Goal: Navigation & Orientation: Go to known website

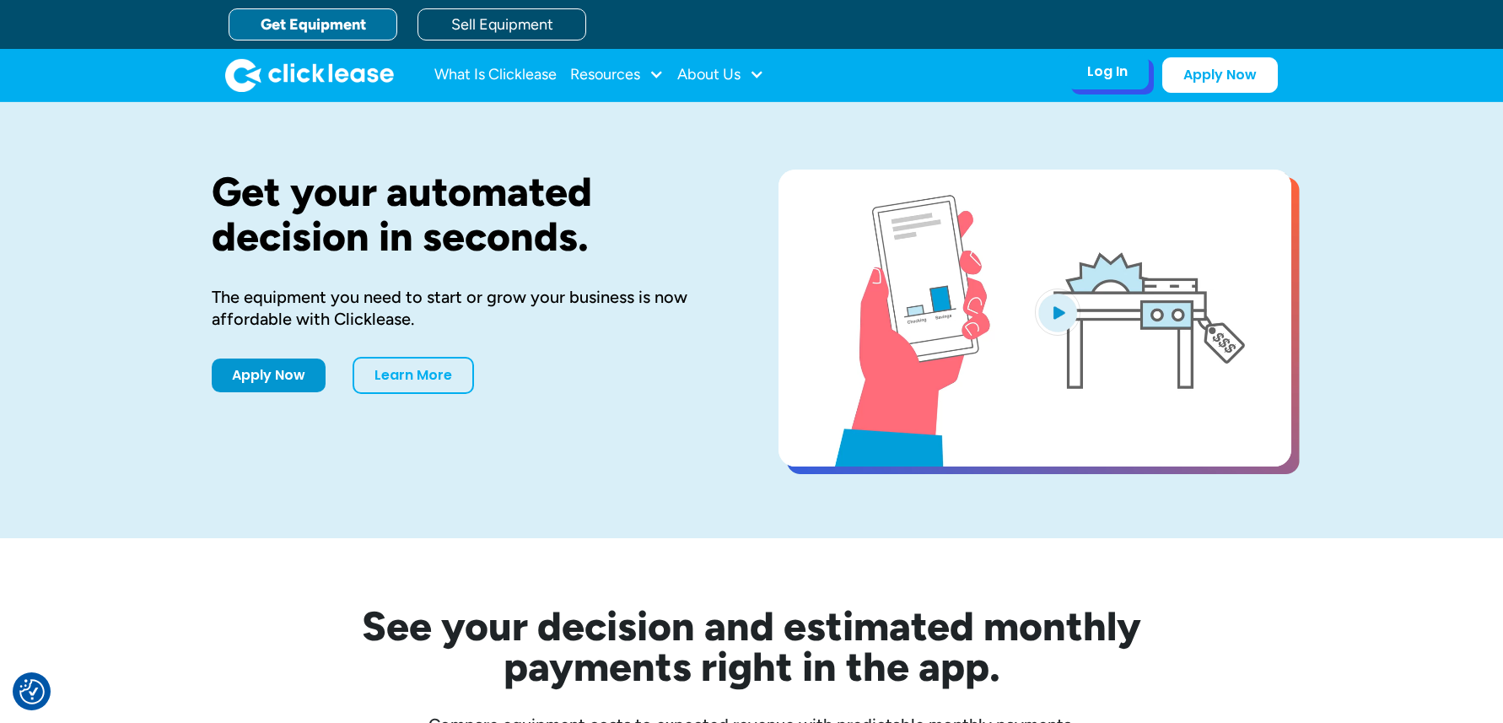
click at [1119, 72] on div "Log In" at bounding box center [1107, 71] width 40 height 17
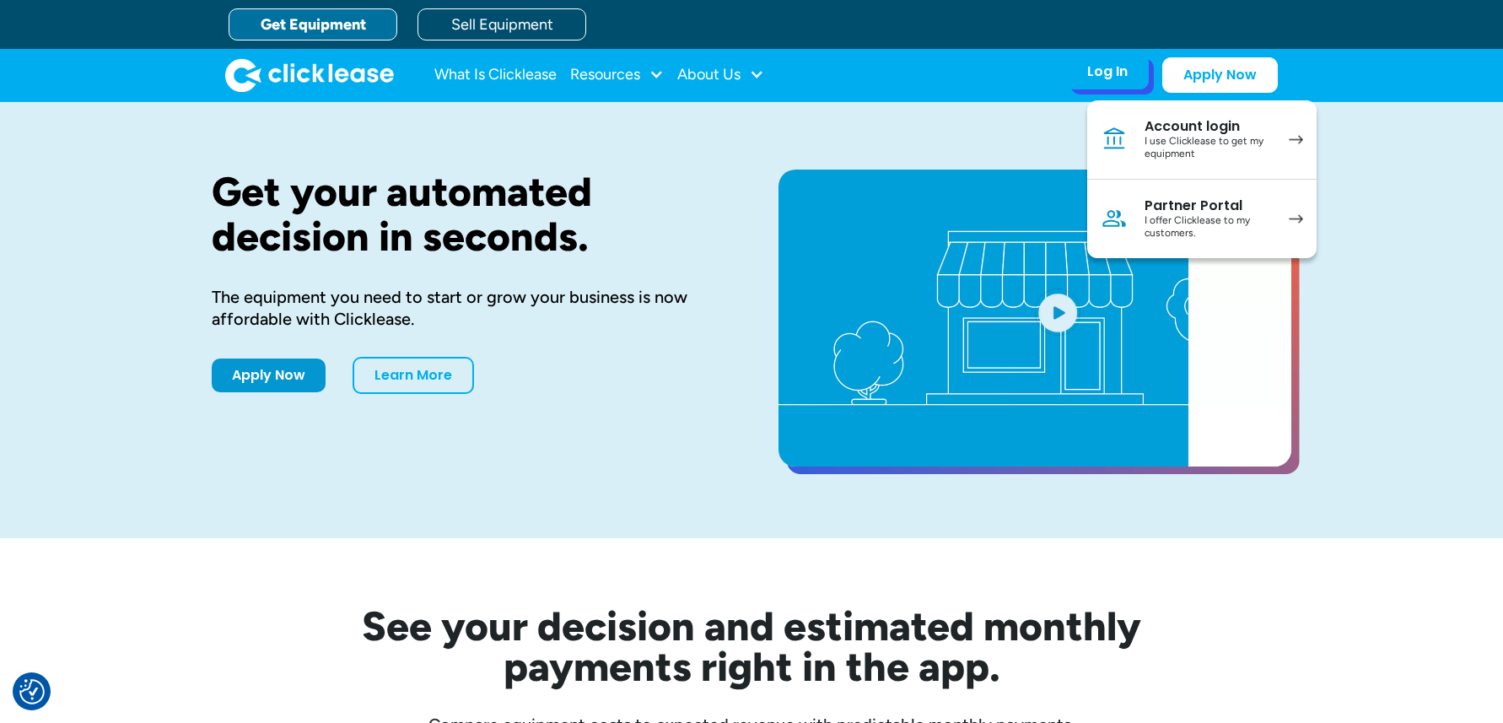
click at [1185, 133] on div "Account login" at bounding box center [1207, 126] width 127 height 17
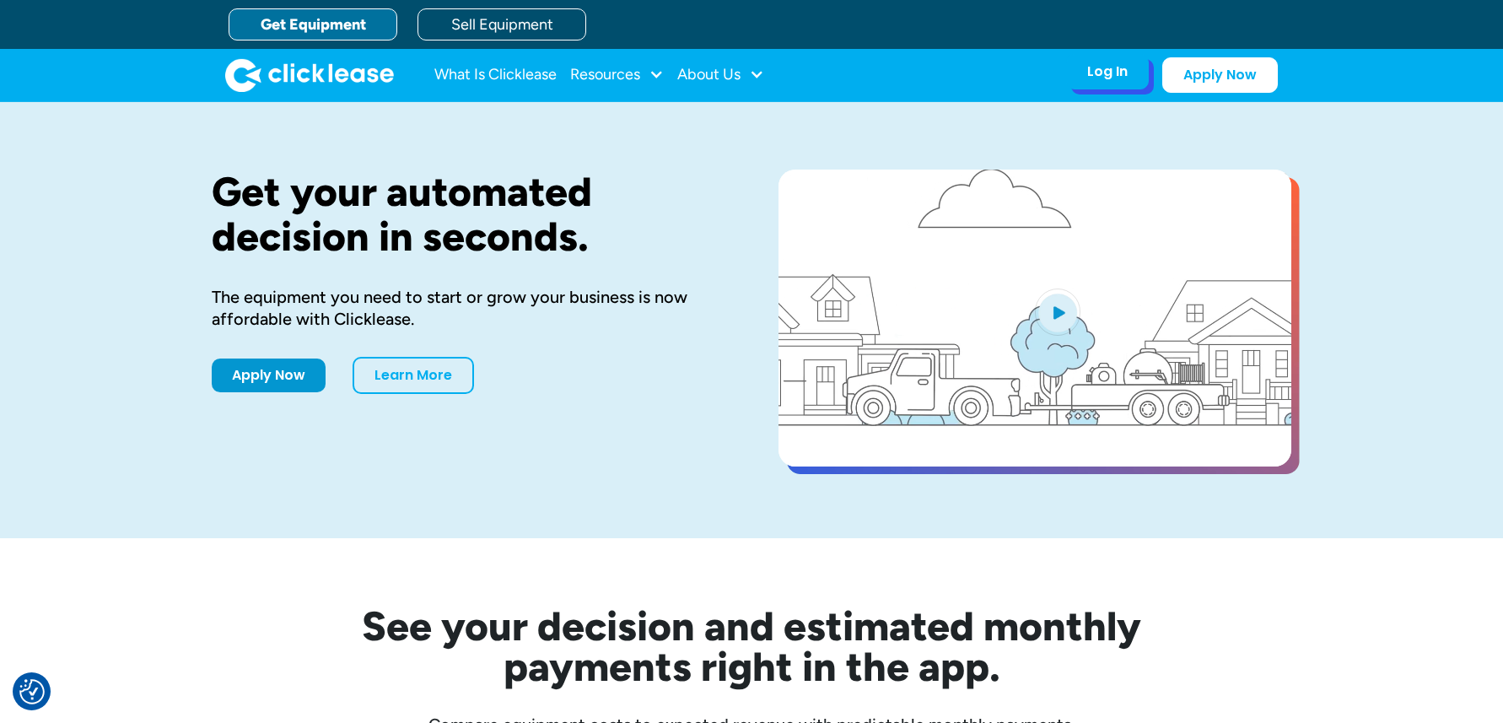
click at [1107, 82] on div "Log In Account login I use Clicklease to get my equipment Partner Portal I offe…" at bounding box center [1107, 71] width 83 height 35
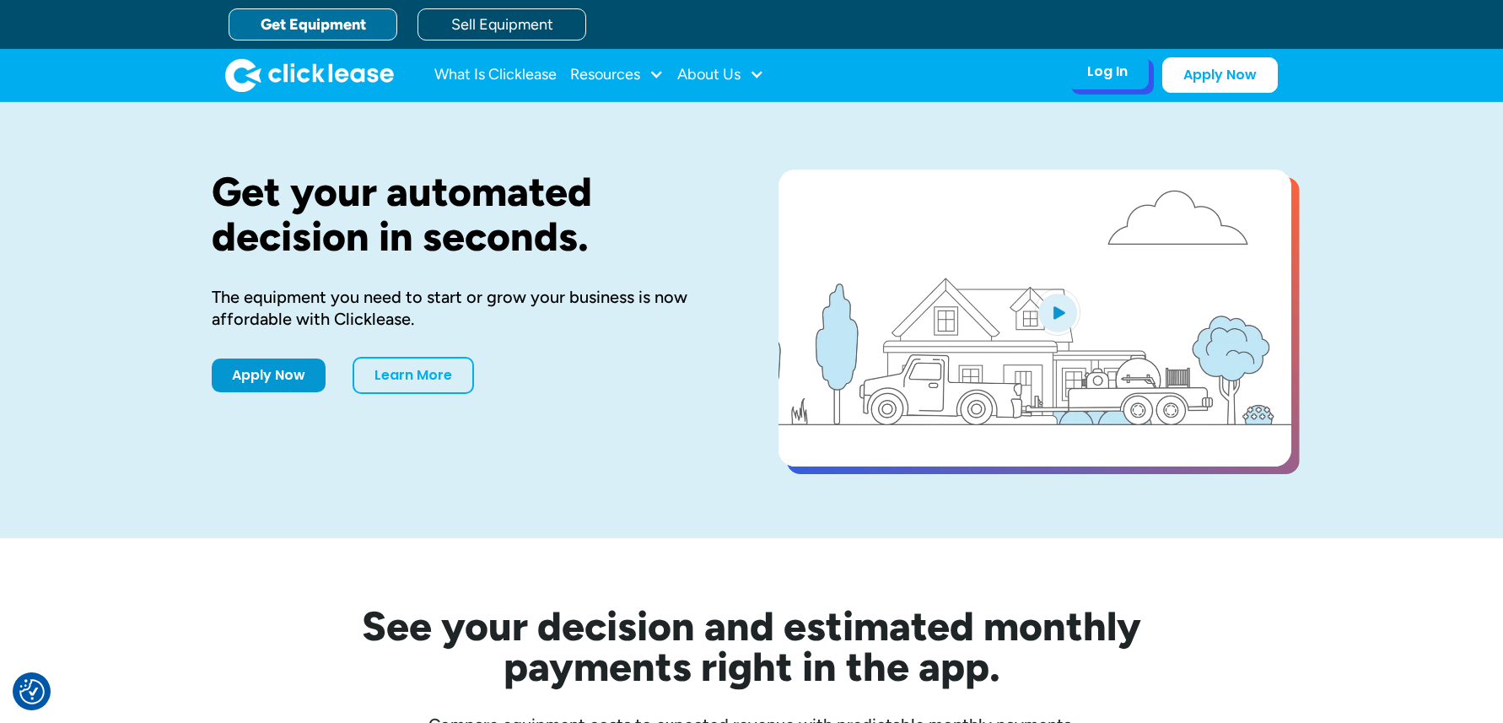
click at [1094, 72] on div "Log In" at bounding box center [1107, 71] width 40 height 17
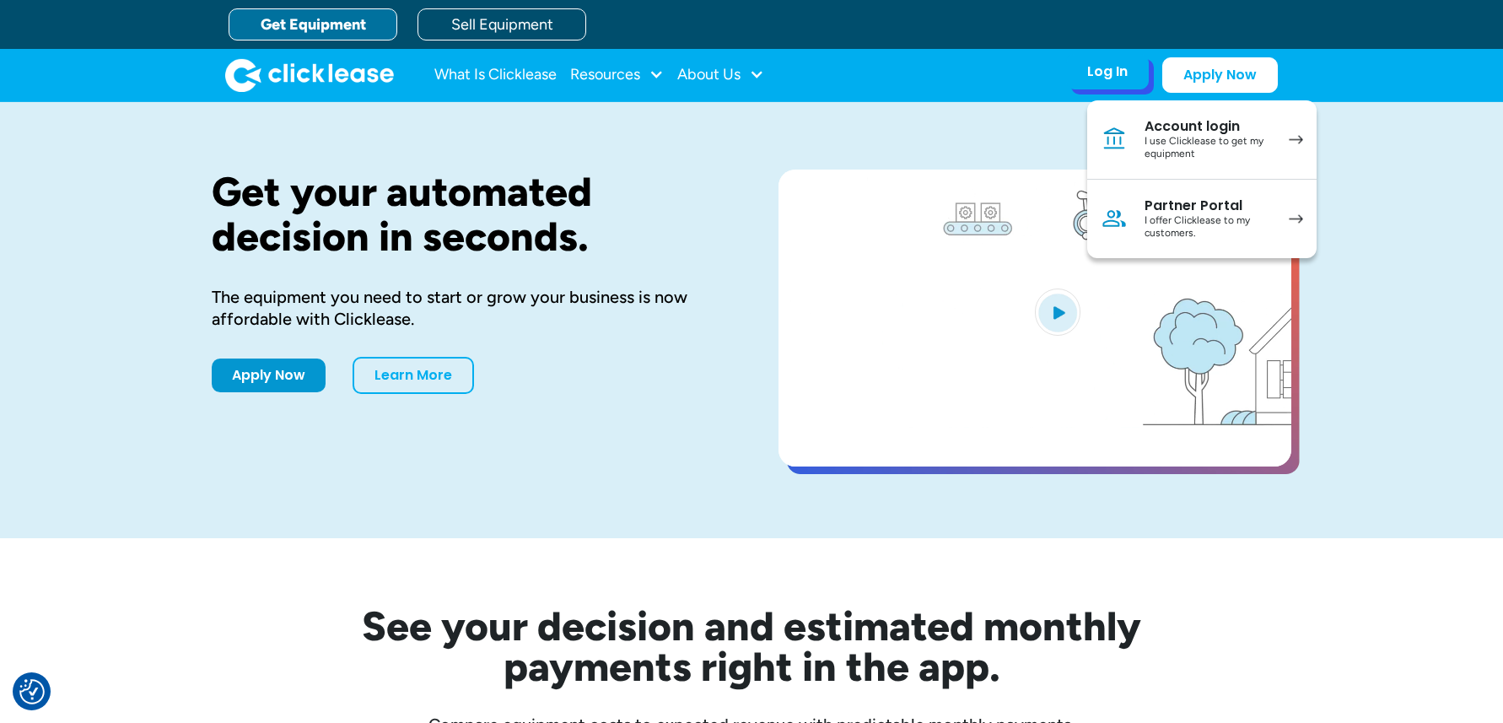
click at [1198, 139] on div "I use Clicklease to get my equipment" at bounding box center [1207, 148] width 127 height 26
